Goal: Navigation & Orientation: Find specific page/section

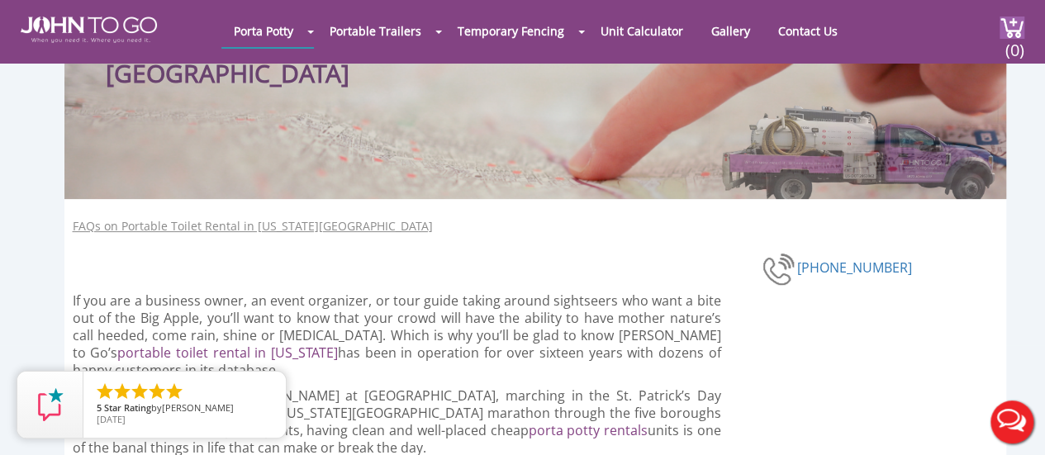
scroll to position [154, 0]
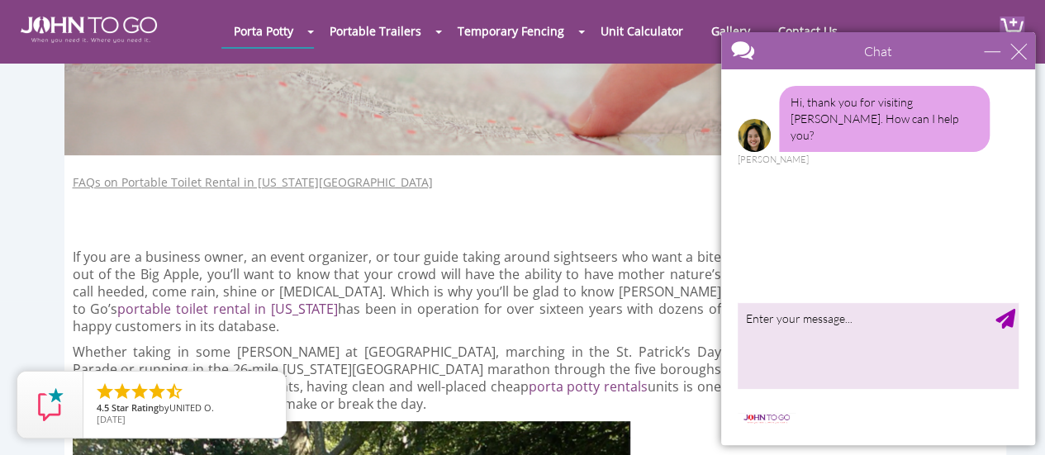
click at [1028, 58] on div "Chat" at bounding box center [878, 50] width 314 height 37
click at [1018, 50] on div "close" at bounding box center [1018, 51] width 17 height 17
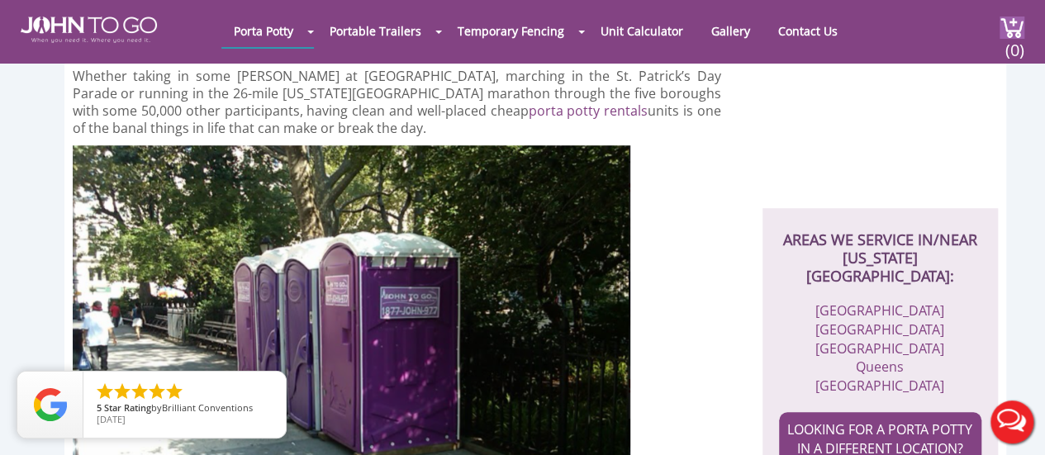
scroll to position [0, 0]
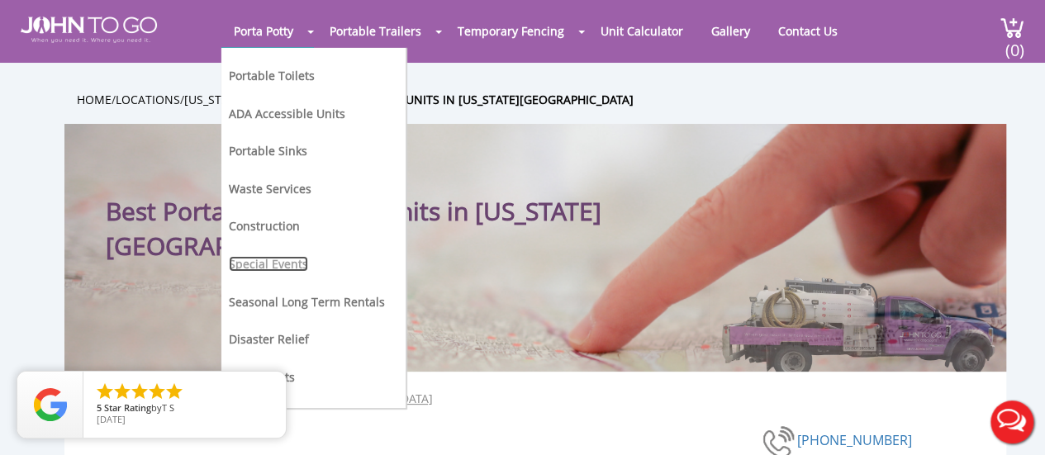
click at [258, 262] on link "Special Events" at bounding box center [268, 264] width 79 height 16
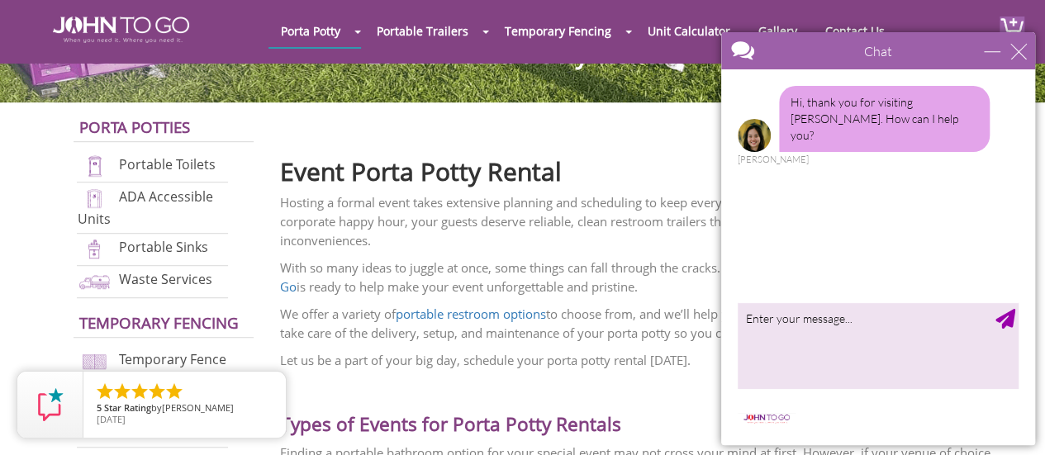
scroll to position [451, 0]
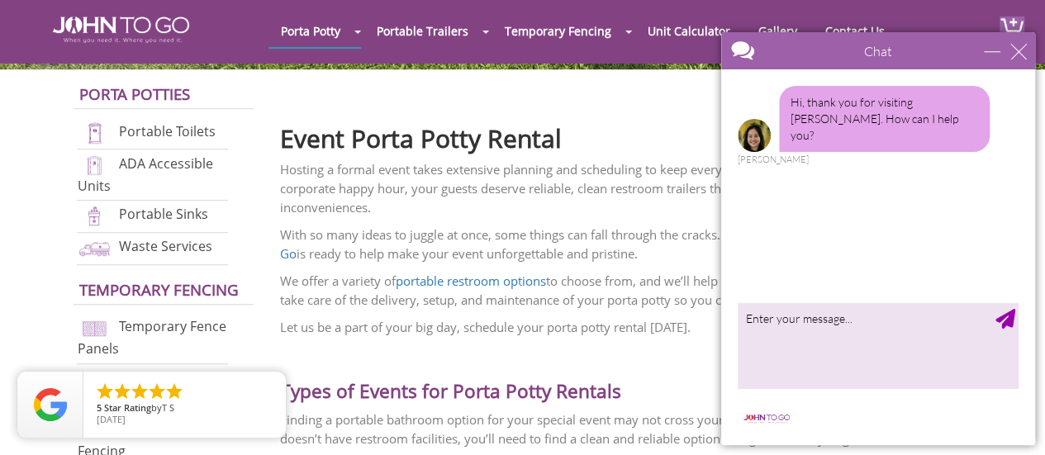
click at [1017, 59] on div "Chat" at bounding box center [878, 50] width 314 height 37
click at [1018, 45] on div "close" at bounding box center [1018, 51] width 17 height 17
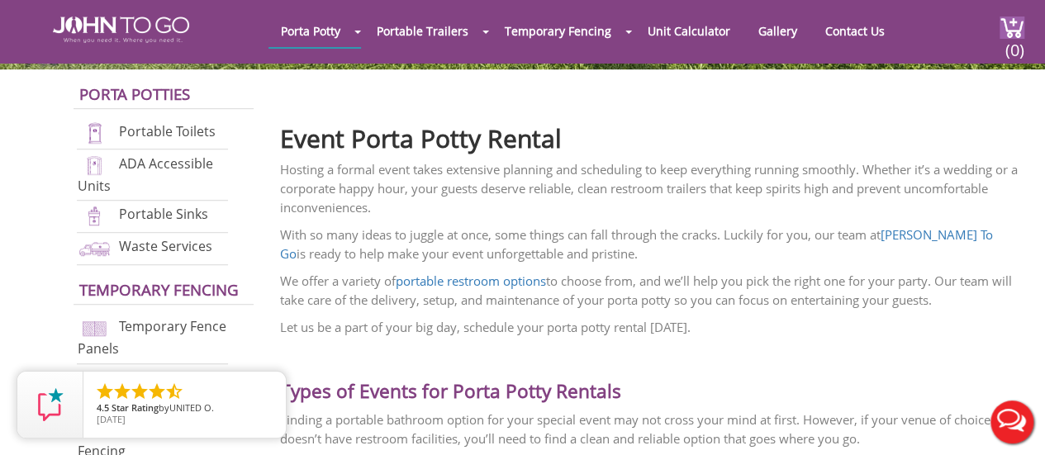
scroll to position [0, 0]
click at [162, 133] on link "Portable Toilets" at bounding box center [167, 131] width 97 height 18
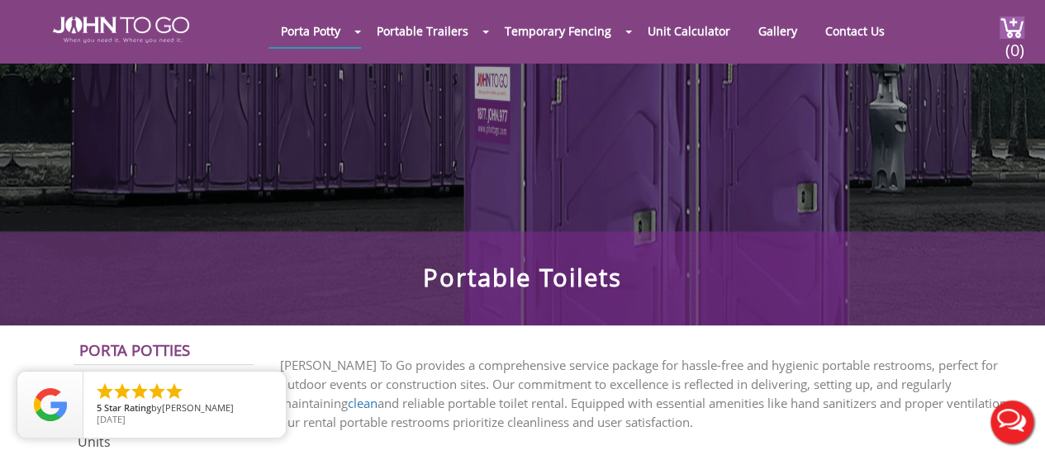
scroll to position [215, 0]
